Goal: Information Seeking & Learning: Learn about a topic

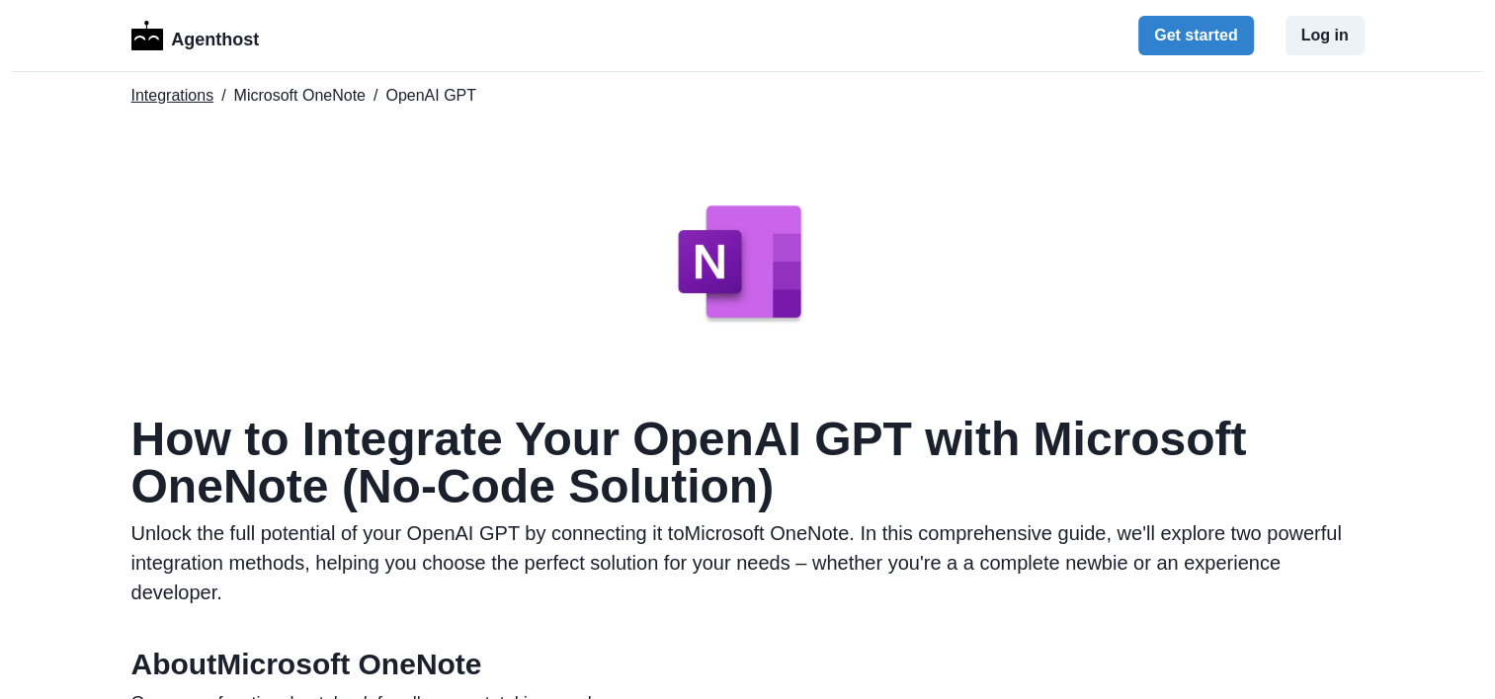
click at [163, 101] on link "Integrations" at bounding box center [172, 96] width 83 height 24
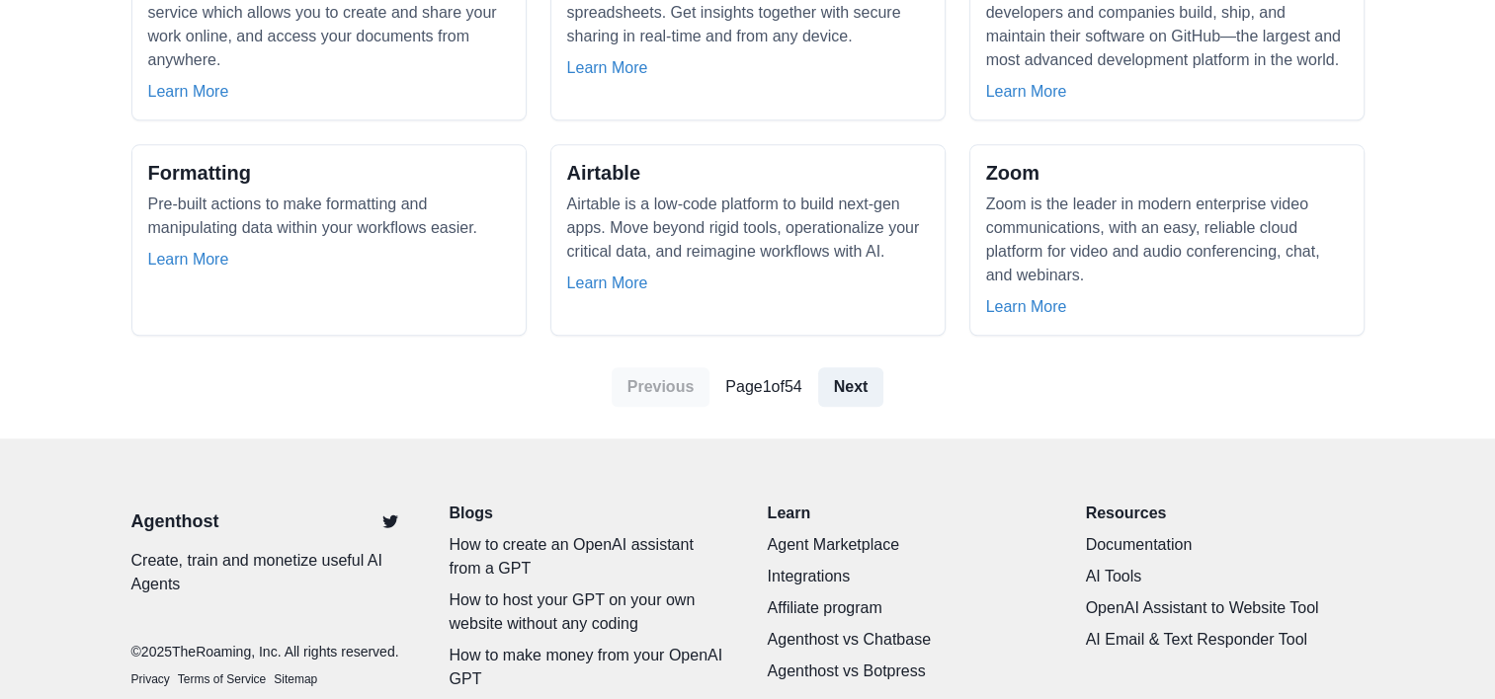
scroll to position [2019, 0]
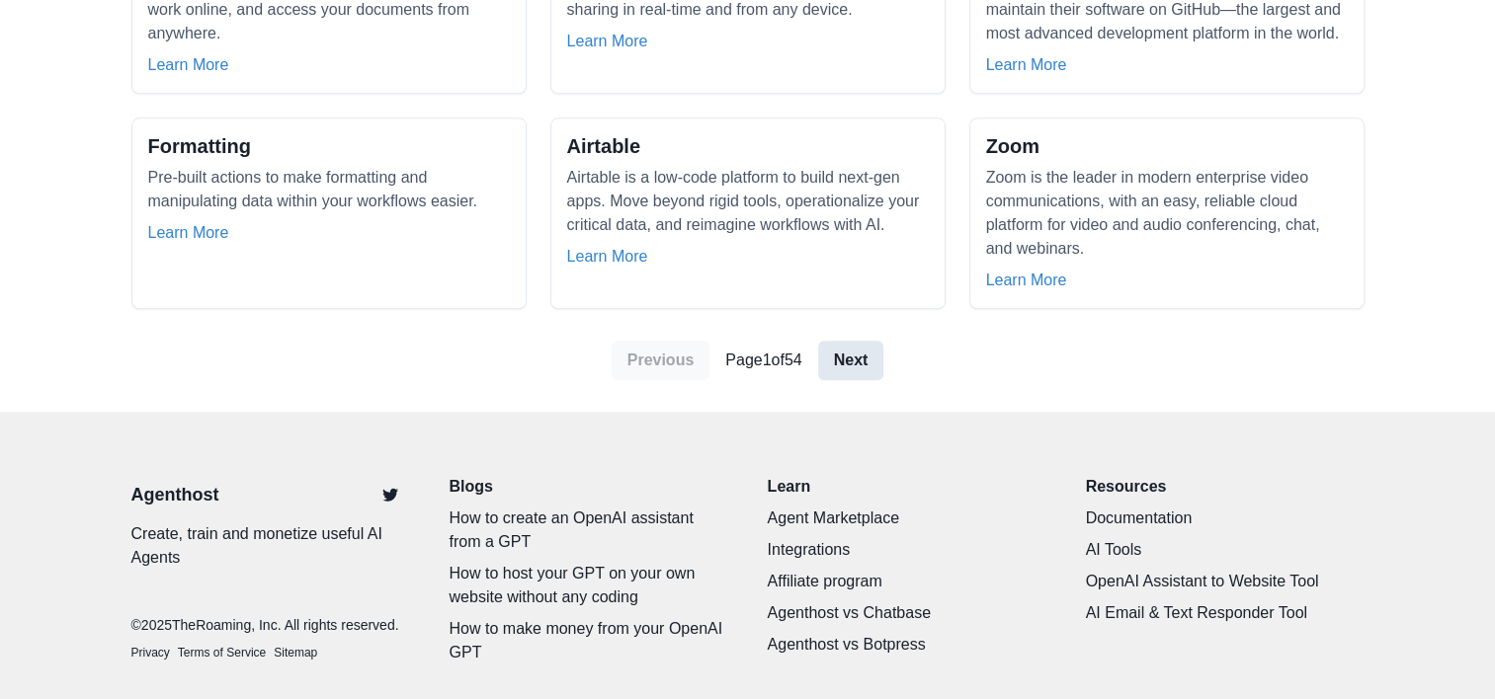
click at [844, 341] on link "Next" at bounding box center [851, 361] width 66 height 40
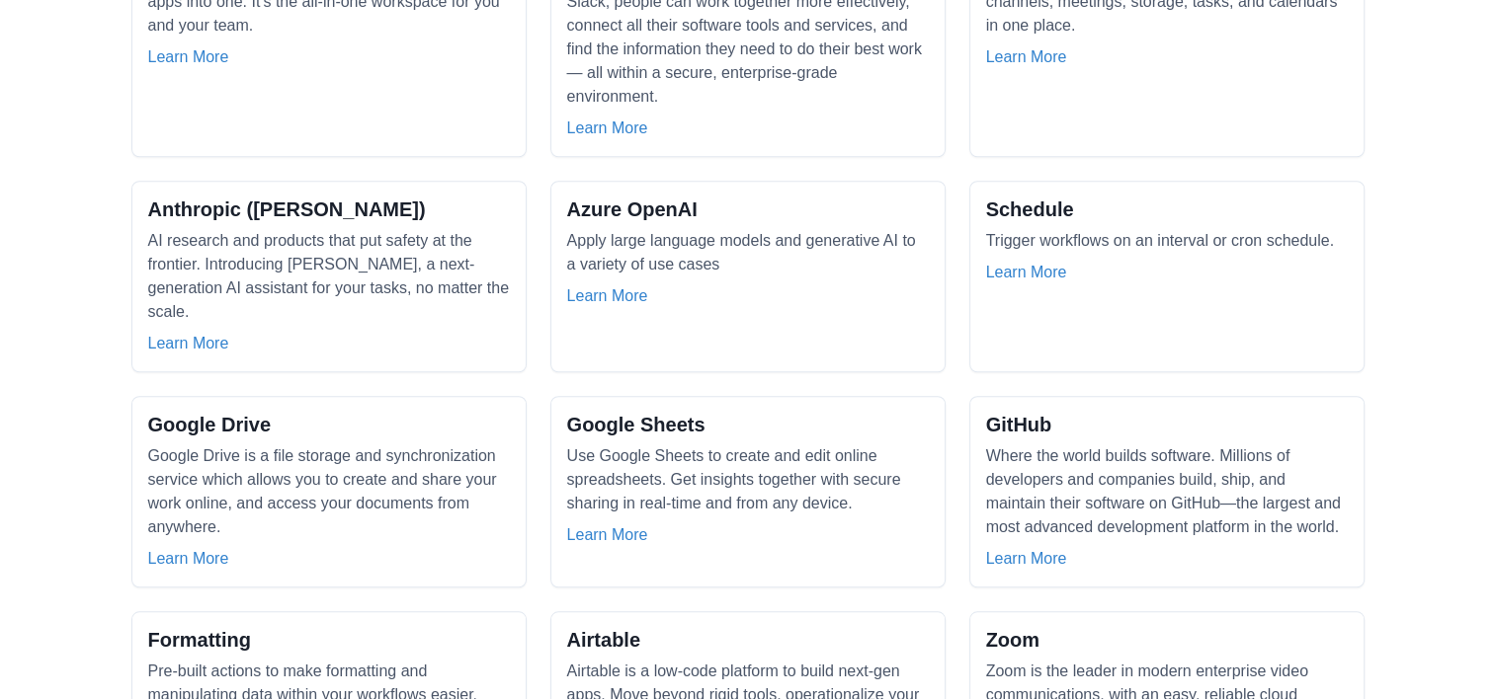
scroll to position [0, 0]
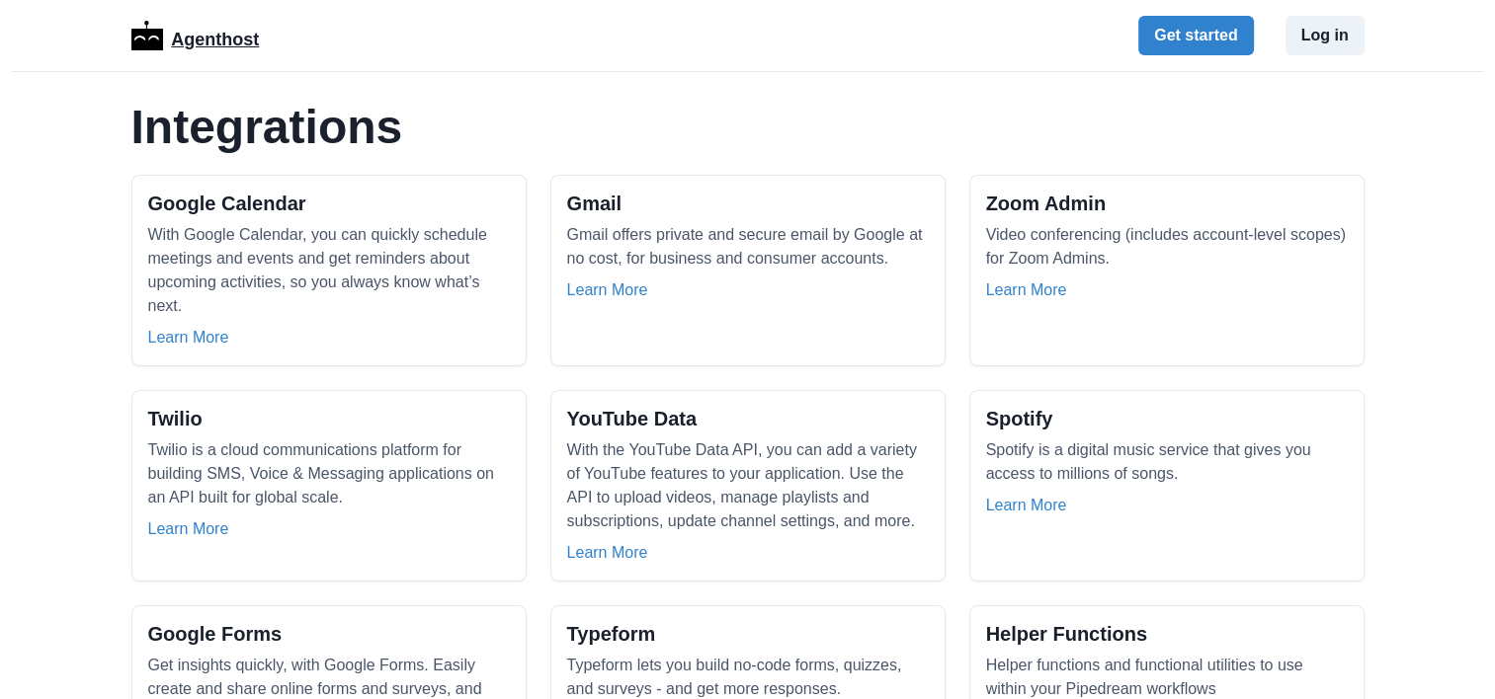
click at [202, 41] on p "Agenthost" at bounding box center [215, 36] width 88 height 35
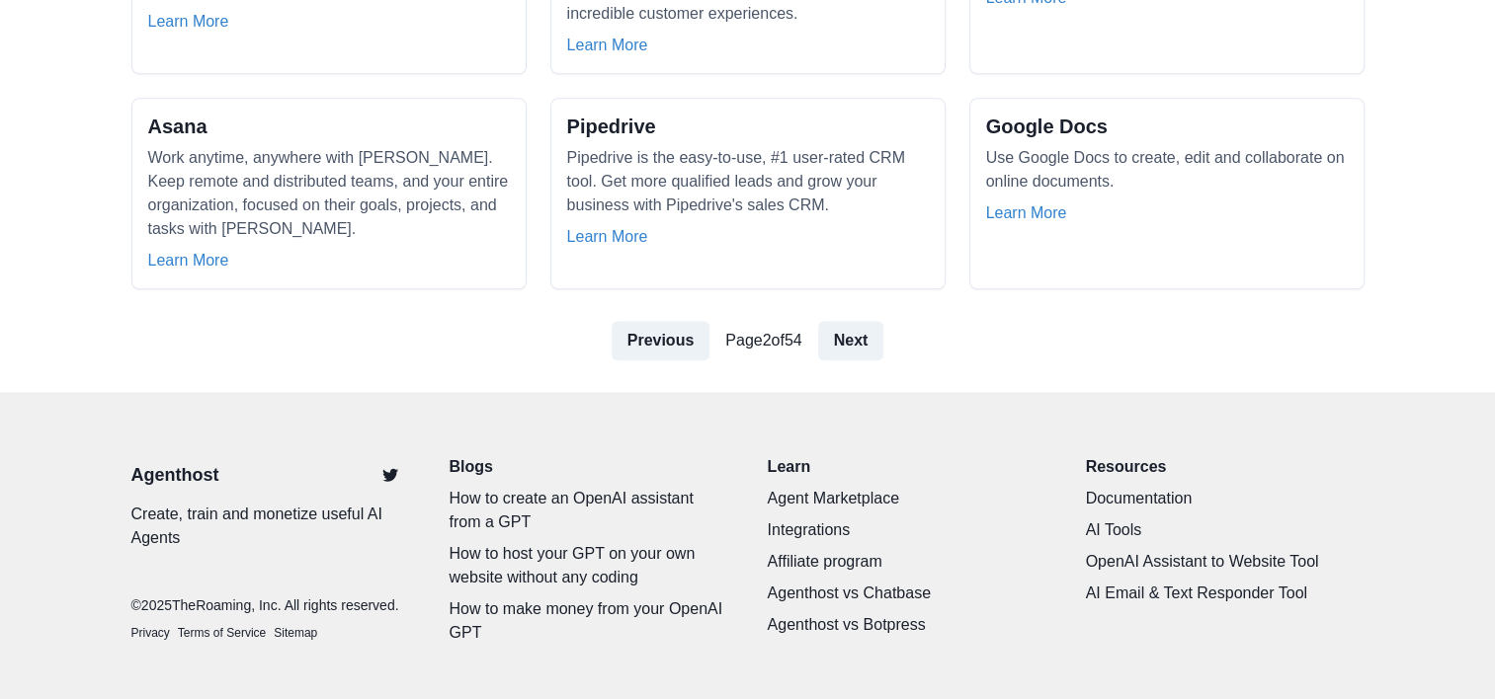
scroll to position [1972, 0]
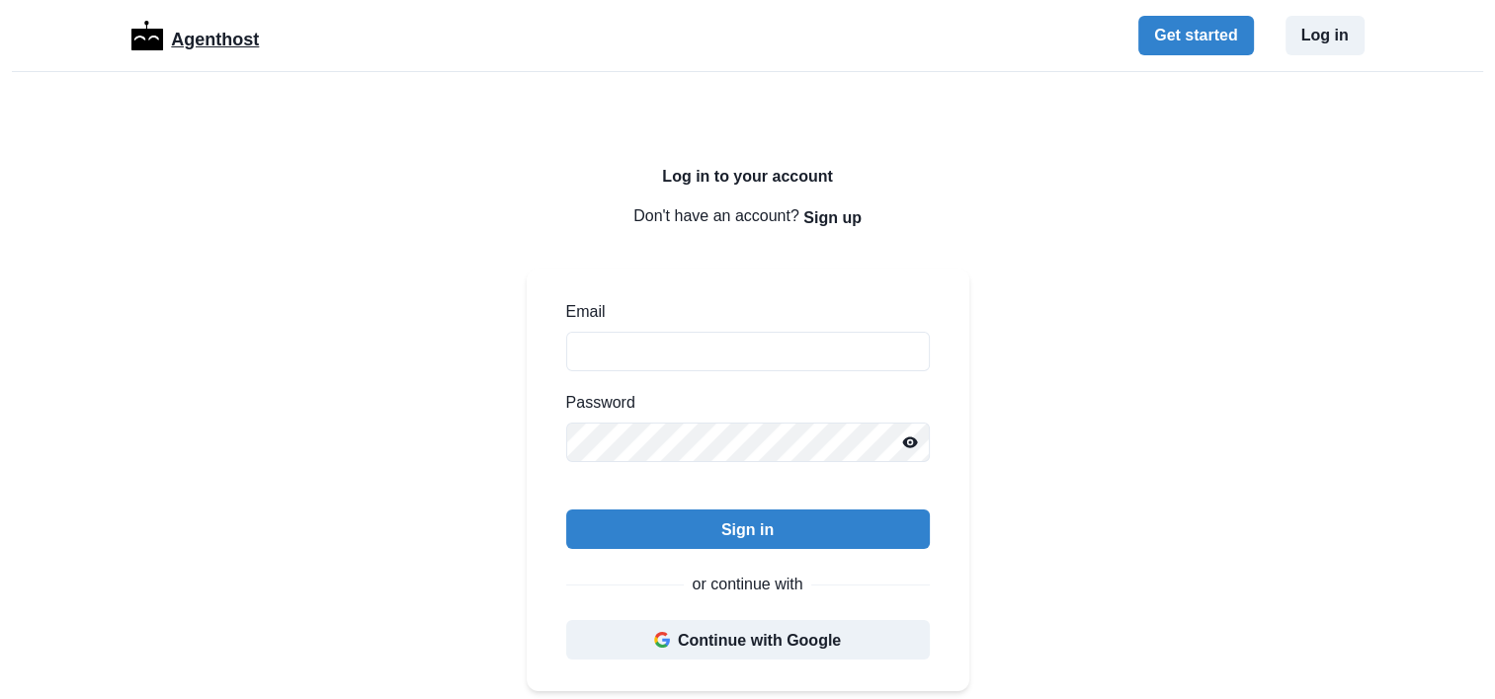
click at [200, 24] on p "Agenthost" at bounding box center [215, 36] width 88 height 35
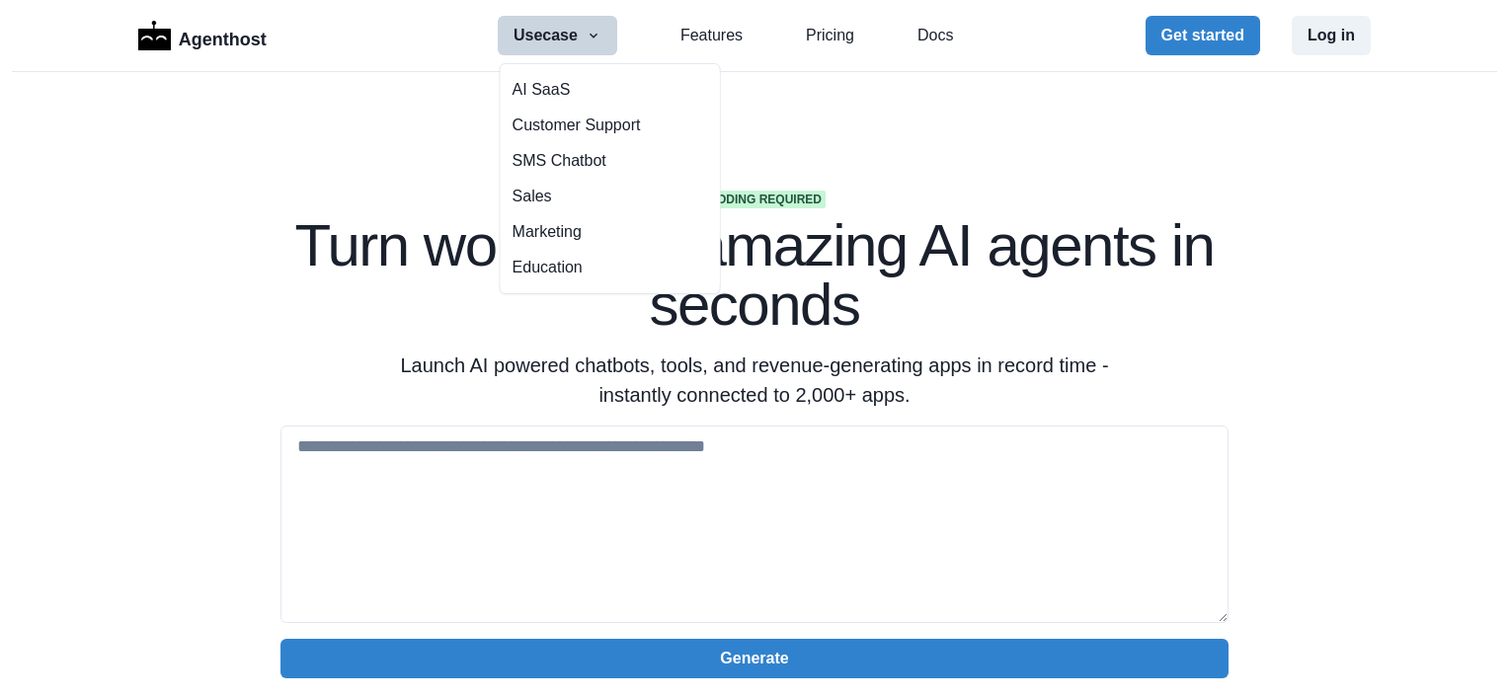
click at [236, 371] on section "No coding required Turn words into amazing AI agents in seconds Launch AI power…" at bounding box center [754, 622] width 1509 height 1101
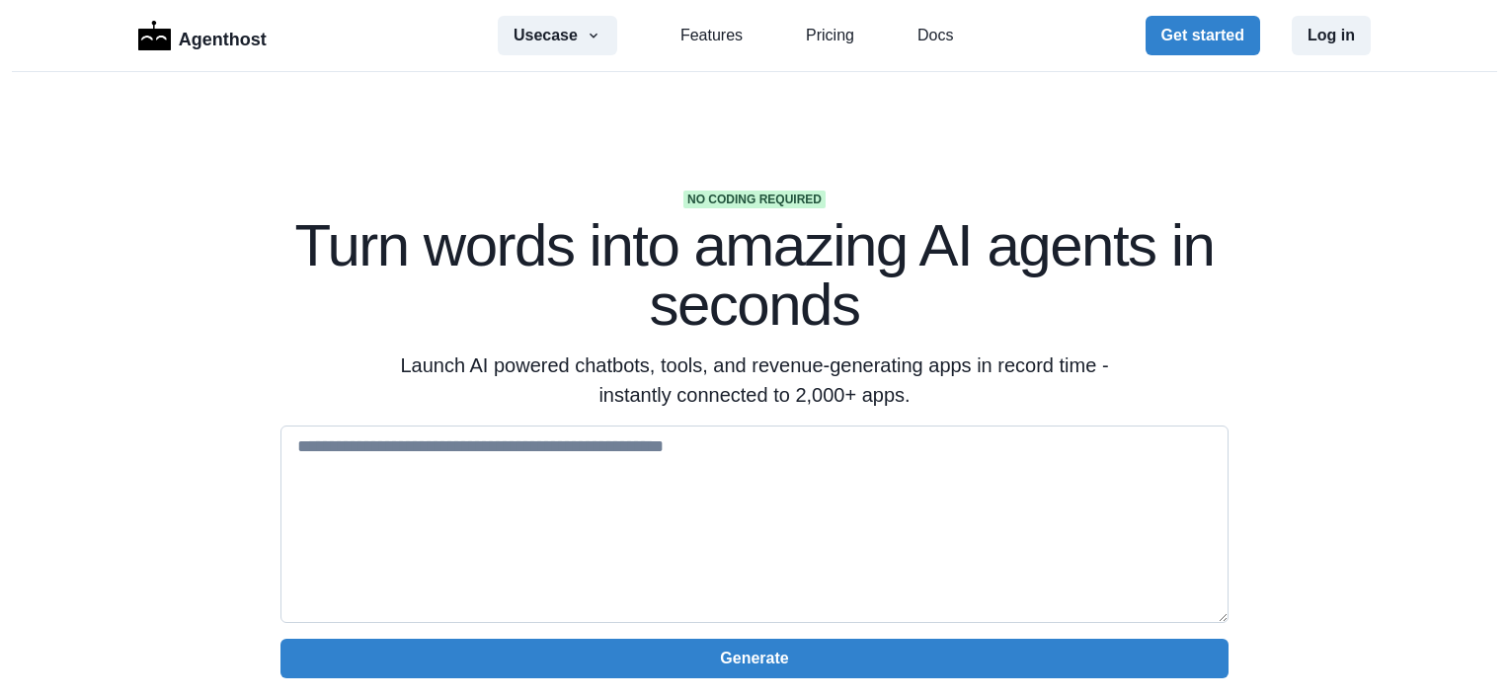
click at [666, 477] on textarea at bounding box center [755, 525] width 948 height 198
click at [403, 455] on textarea at bounding box center [755, 525] width 948 height 198
click at [707, 32] on link "Features" at bounding box center [712, 36] width 62 height 24
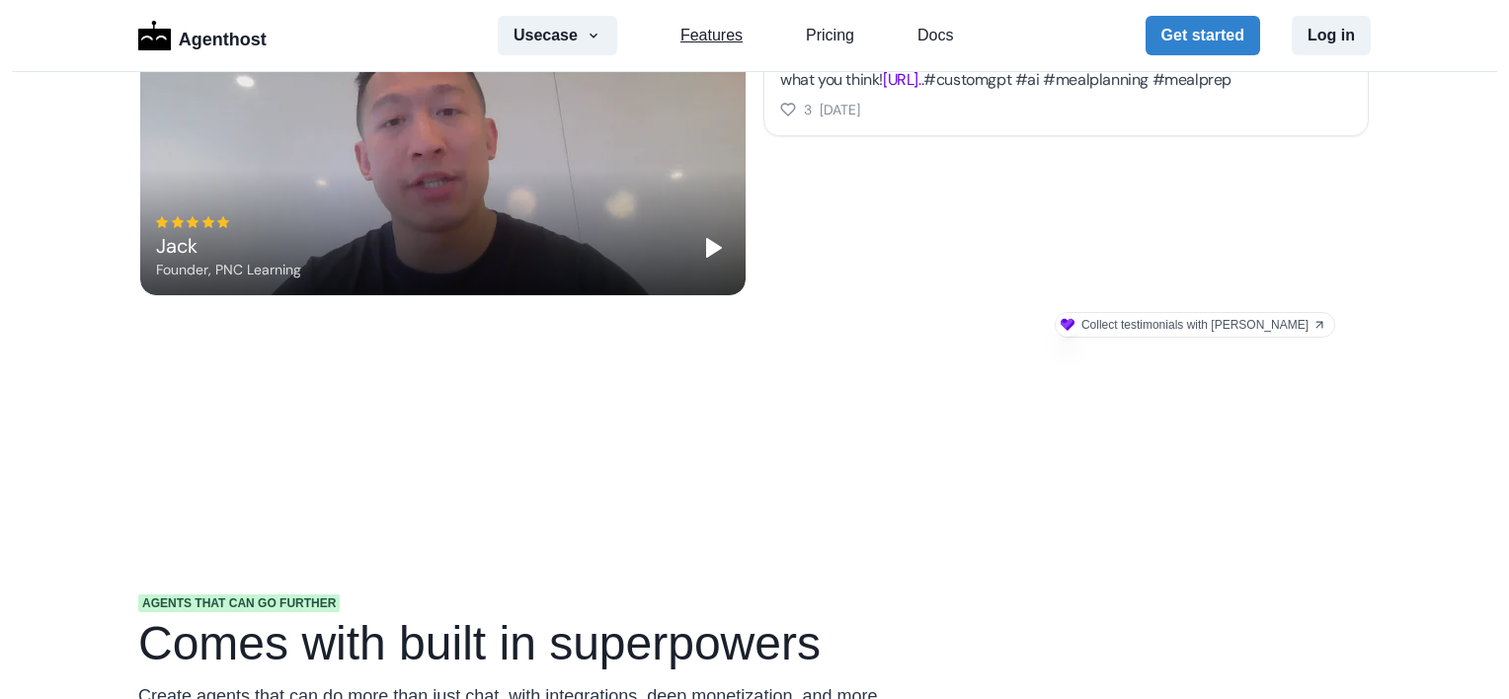
scroll to position [1889, 0]
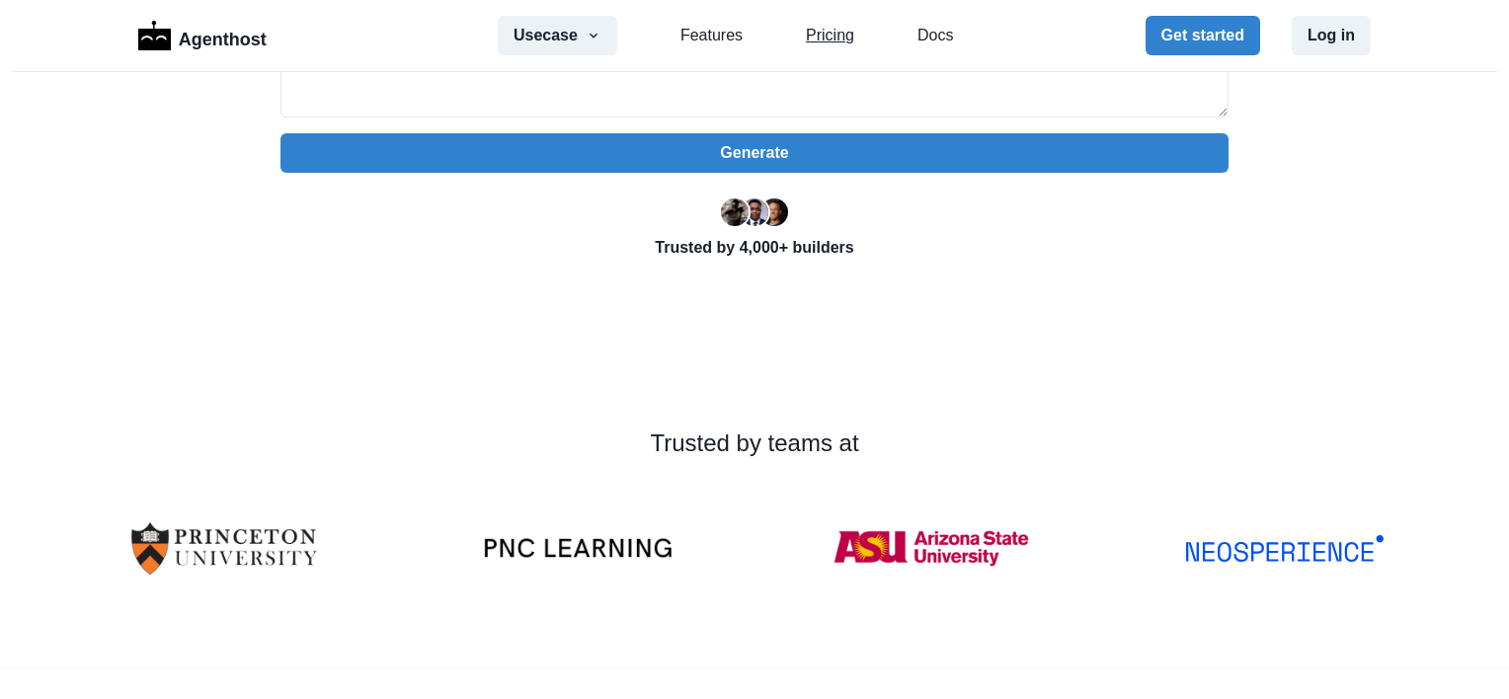
click at [813, 32] on link "Pricing" at bounding box center [830, 36] width 48 height 24
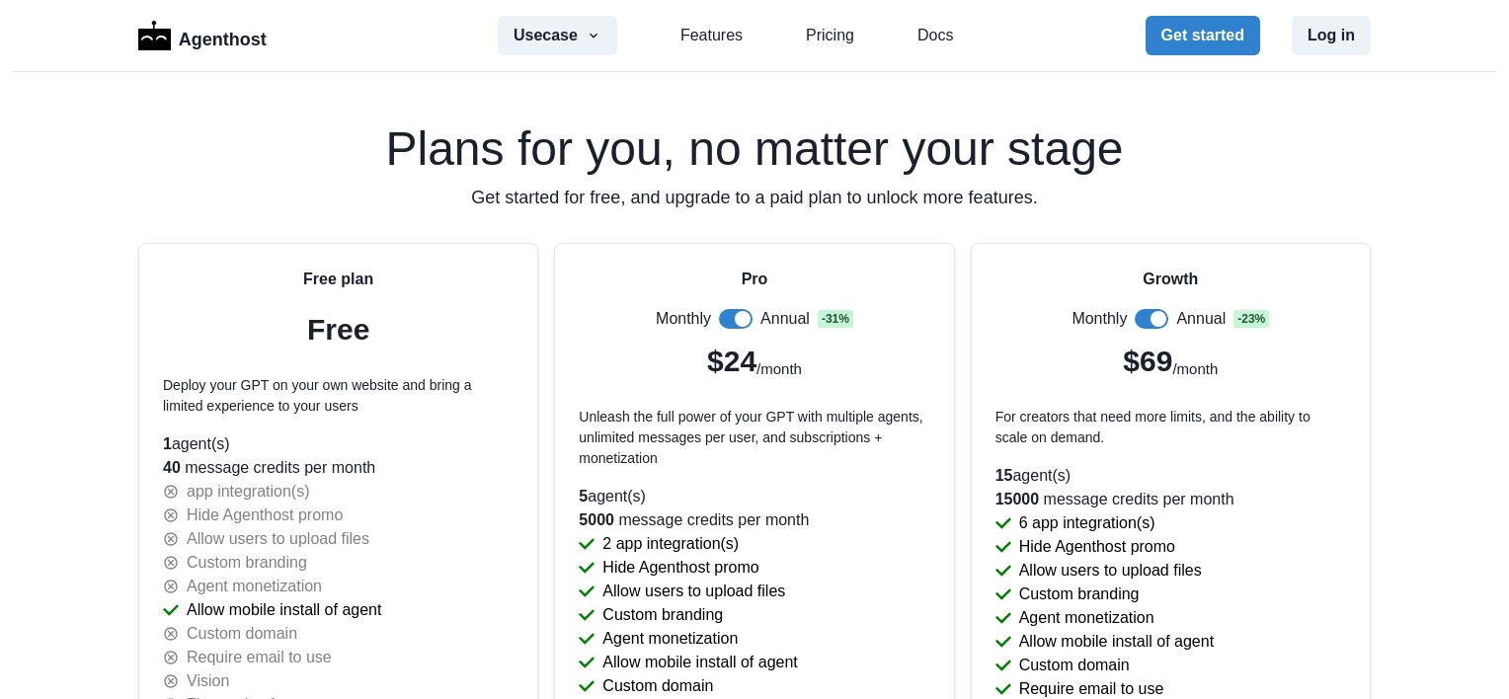
scroll to position [3922, 0]
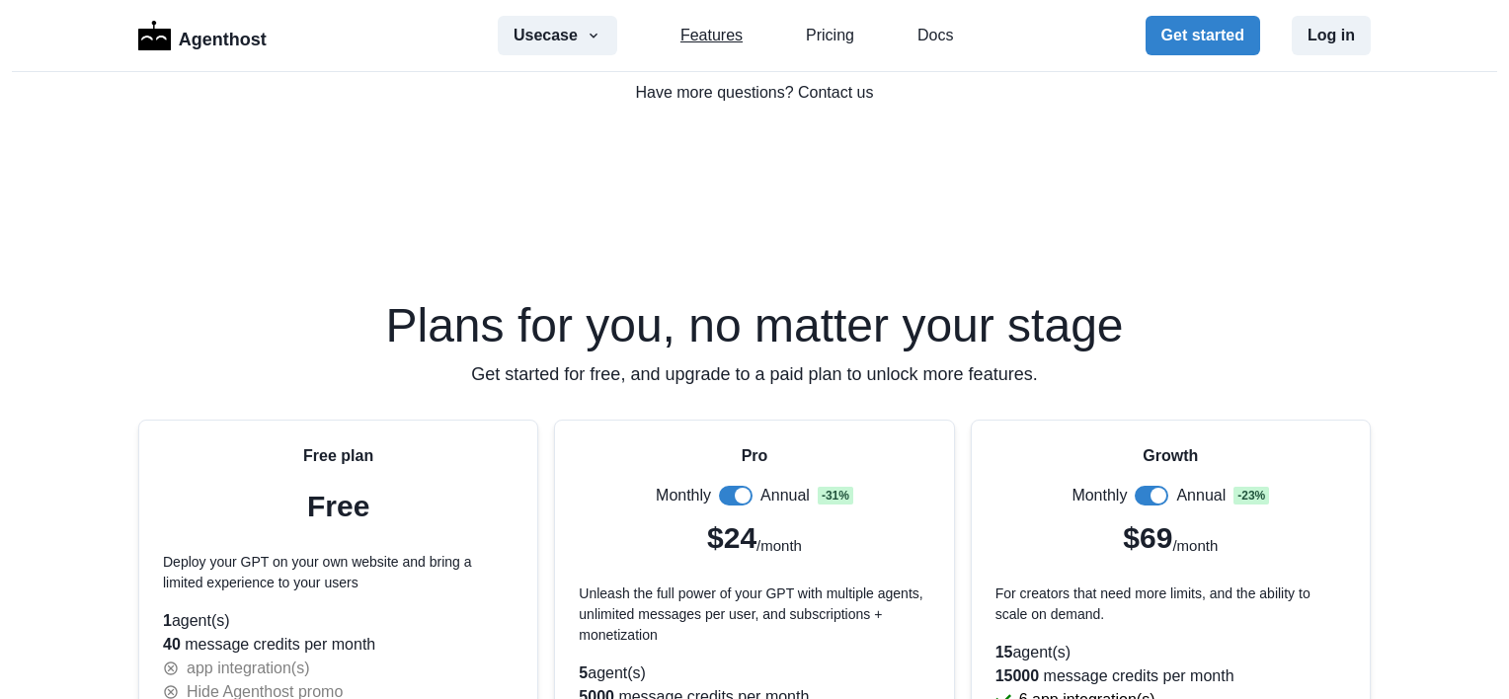
click at [699, 40] on link "Features" at bounding box center [712, 36] width 62 height 24
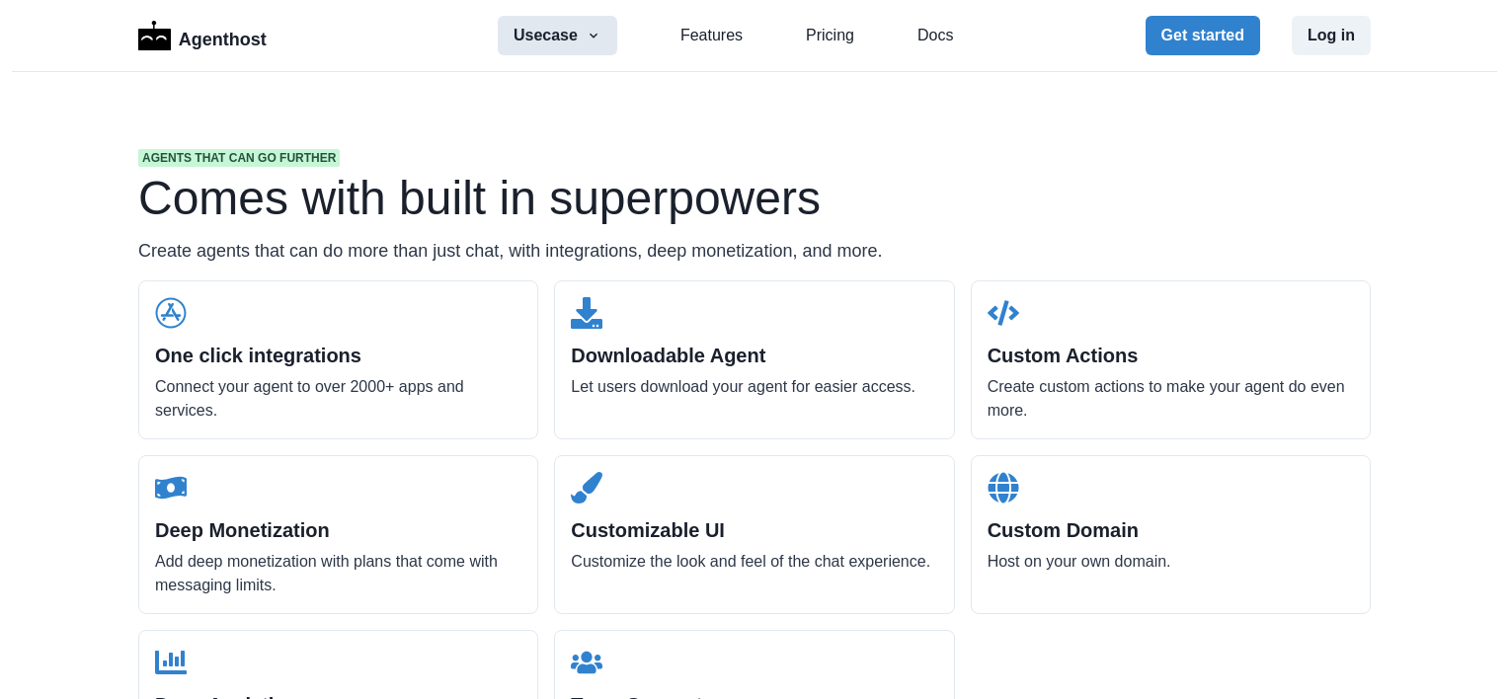
scroll to position [1889, 0]
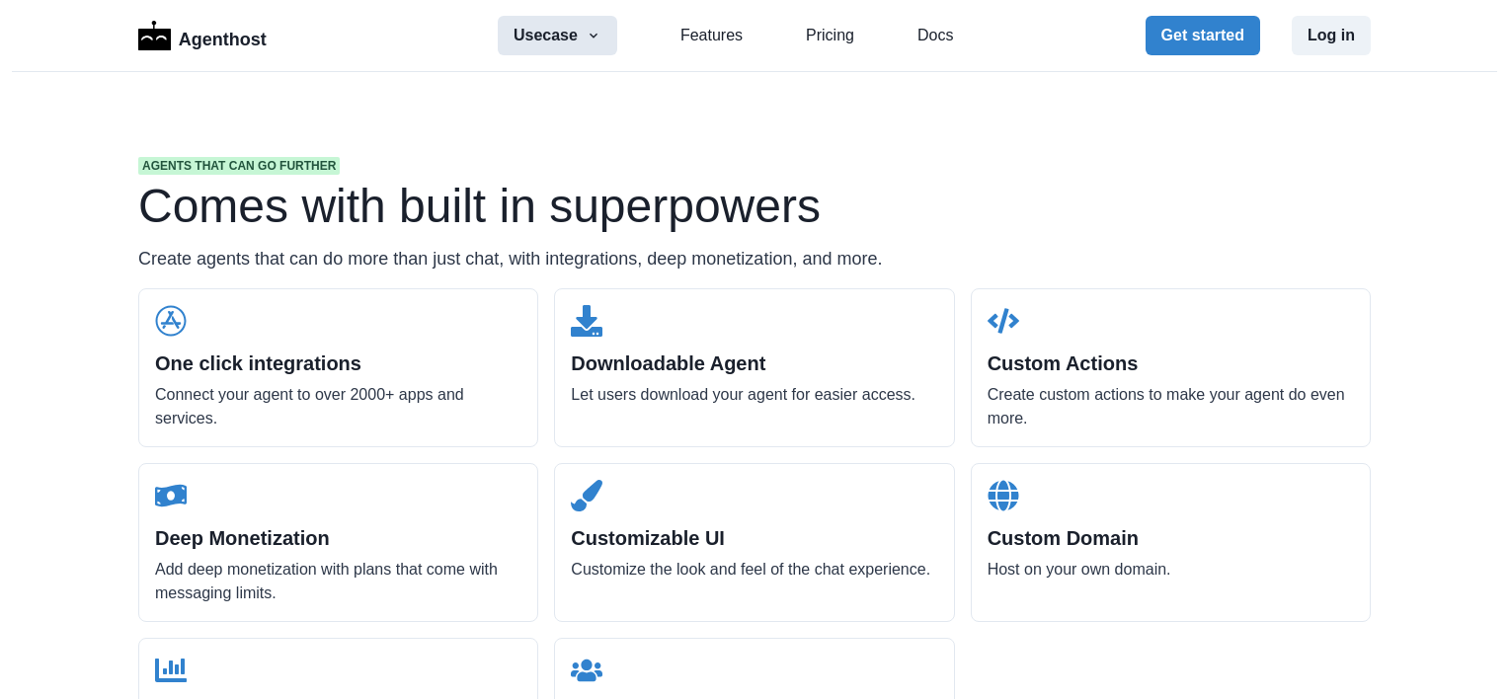
click at [529, 41] on button "Usecase" at bounding box center [558, 36] width 120 height 40
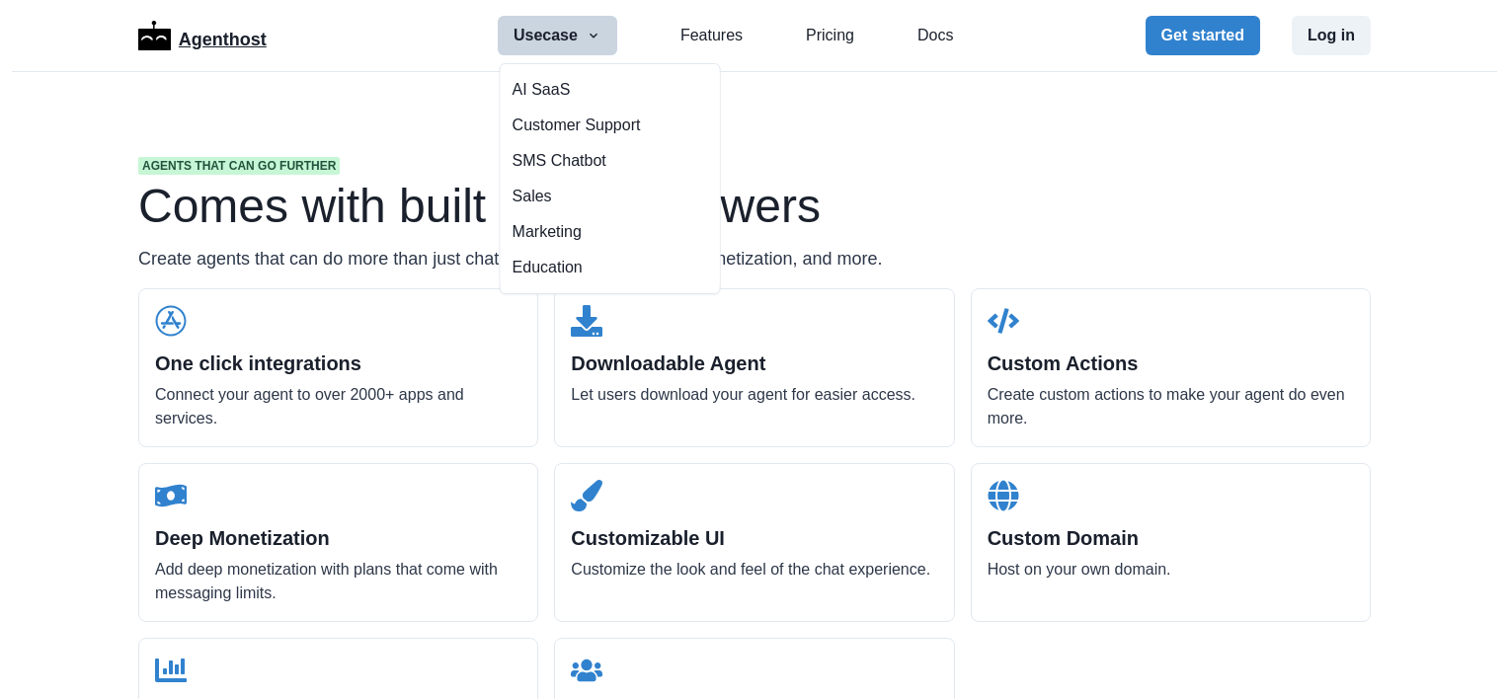
click at [179, 48] on p "Agenthost" at bounding box center [223, 36] width 88 height 35
